Goal: Task Accomplishment & Management: Use online tool/utility

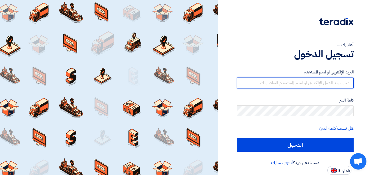
click at [296, 82] on input "text" at bounding box center [295, 83] width 117 height 11
type input "[PERSON_NAME][EMAIL_ADDRESS][DOMAIN_NAME]"
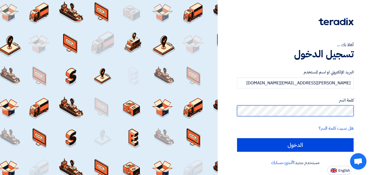
click at [237, 138] on input "الدخول" at bounding box center [295, 145] width 117 height 14
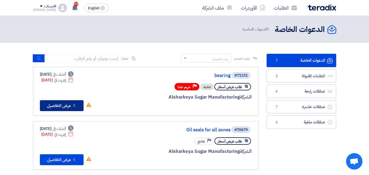
click at [74, 104] on icon "Check details" at bounding box center [73, 105] width 5 height 5
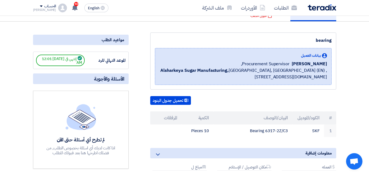
scroll to position [55, 0]
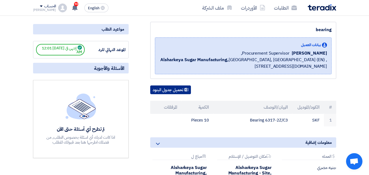
click at [180, 92] on button "تحميل جدول البنود" at bounding box center [170, 89] width 41 height 9
click at [180, 88] on button "تحميل جدول البنود" at bounding box center [170, 89] width 41 height 9
